Goal: Information Seeking & Learning: Understand process/instructions

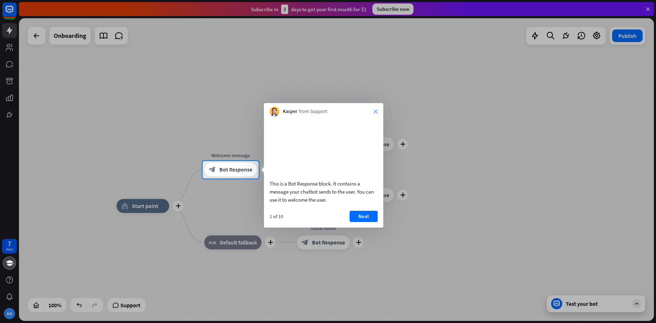
click at [374, 110] on icon "close" at bounding box center [375, 112] width 4 height 4
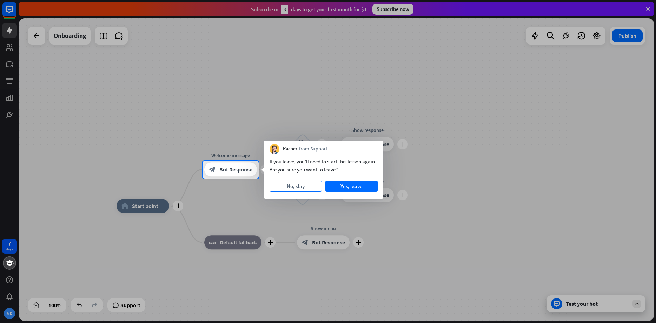
click at [304, 187] on button "No, stay" at bounding box center [296, 186] width 52 height 11
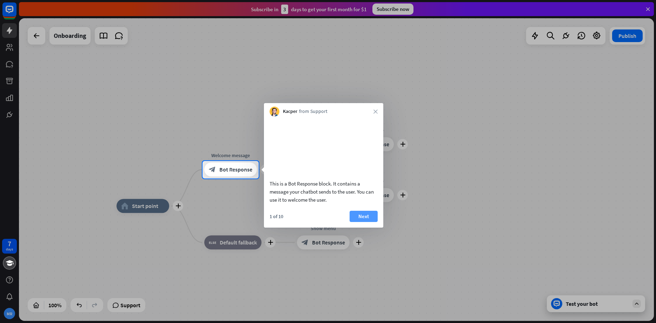
click at [369, 222] on button "Next" at bounding box center [364, 216] width 28 height 11
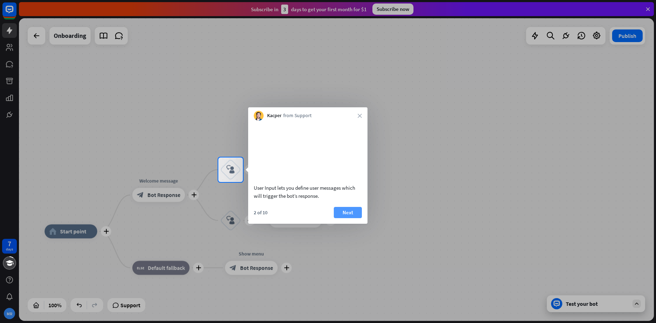
click at [356, 218] on button "Next" at bounding box center [348, 212] width 28 height 11
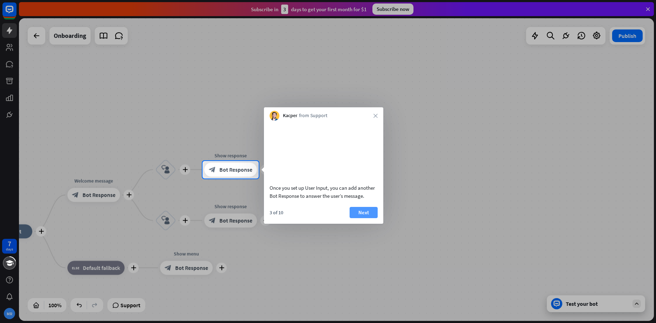
click at [361, 215] on div "Once you set up User Input, you can add another Bot Response to answer the user…" at bounding box center [323, 172] width 119 height 103
click at [361, 218] on button "Next" at bounding box center [364, 212] width 28 height 11
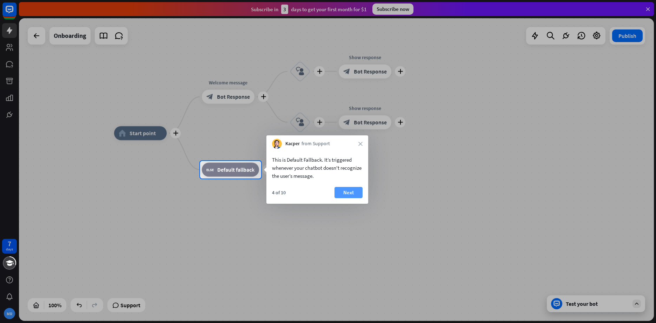
click at [353, 191] on button "Next" at bounding box center [348, 192] width 28 height 11
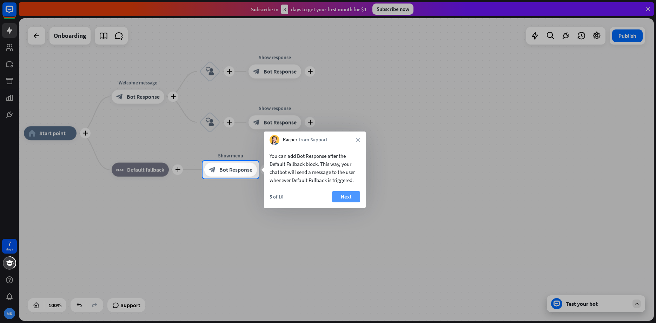
click at [347, 196] on button "Next" at bounding box center [346, 196] width 28 height 11
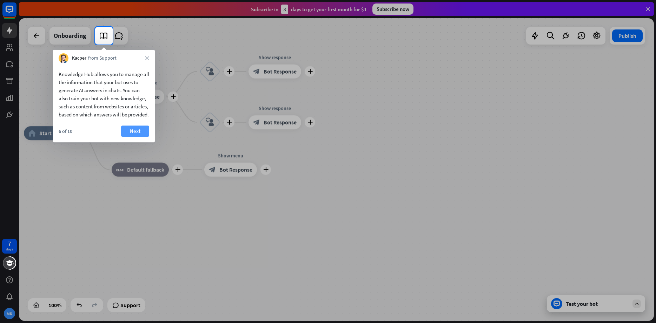
click at [129, 136] on button "Next" at bounding box center [135, 131] width 28 height 11
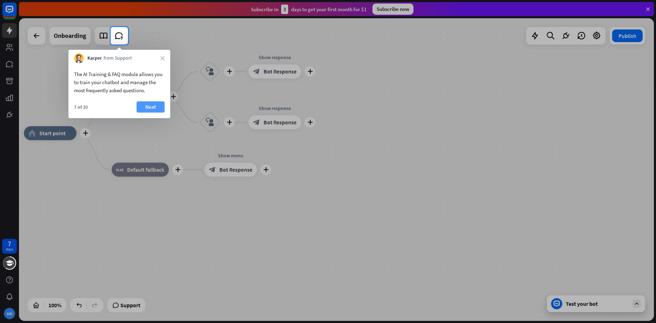
click at [150, 107] on button "Next" at bounding box center [151, 106] width 28 height 11
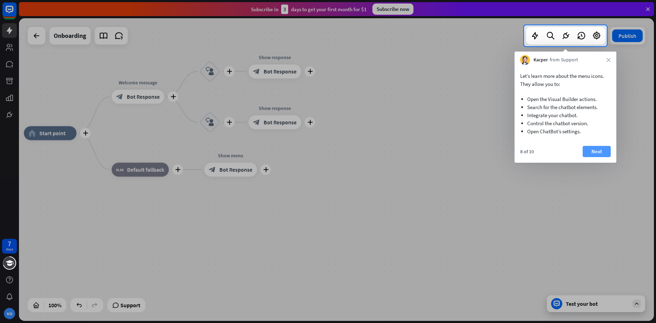
click at [602, 150] on button "Next" at bounding box center [597, 151] width 28 height 11
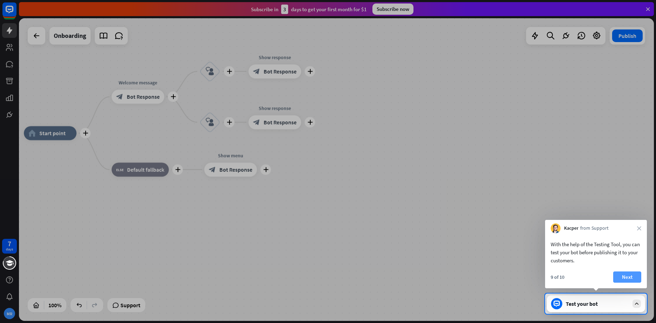
click at [632, 280] on button "Next" at bounding box center [627, 277] width 28 height 11
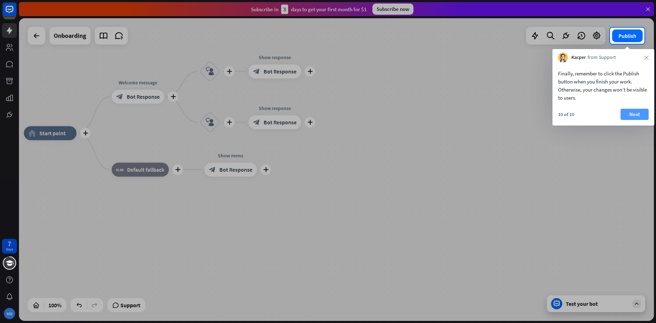
click at [635, 114] on button "Next" at bounding box center [635, 114] width 28 height 11
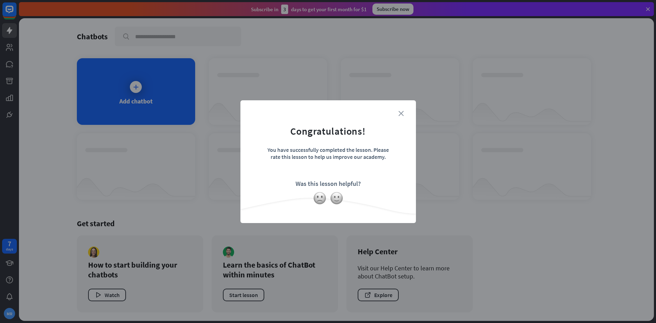
click at [400, 112] on icon "close" at bounding box center [400, 113] width 5 height 5
